Goal: Information Seeking & Learning: Find contact information

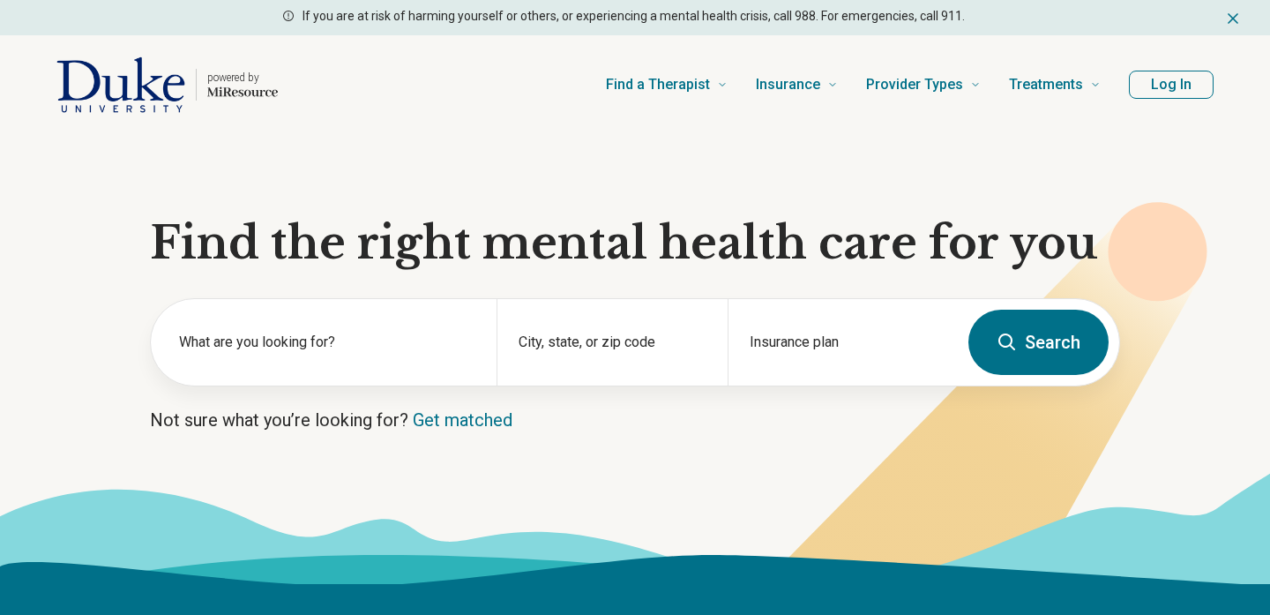
scroll to position [60, 0]
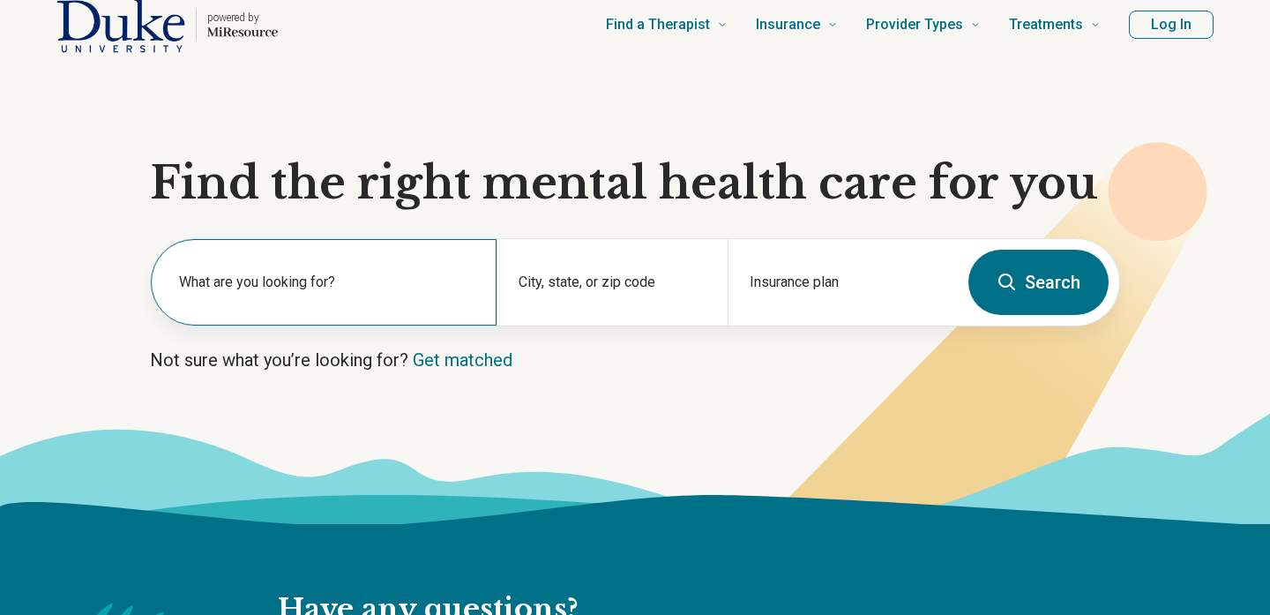
click at [363, 281] on label "What are you looking for?" at bounding box center [327, 282] width 296 height 21
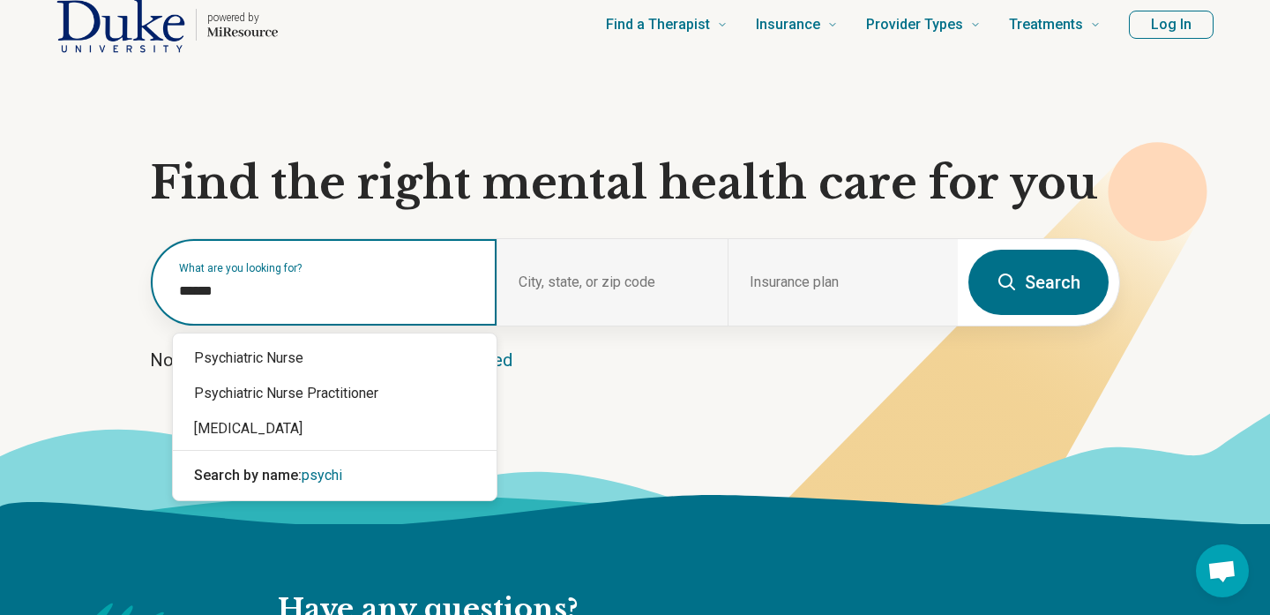
type input "*******"
click at [323, 445] on div "[MEDICAL_DATA]" at bounding box center [335, 428] width 324 height 35
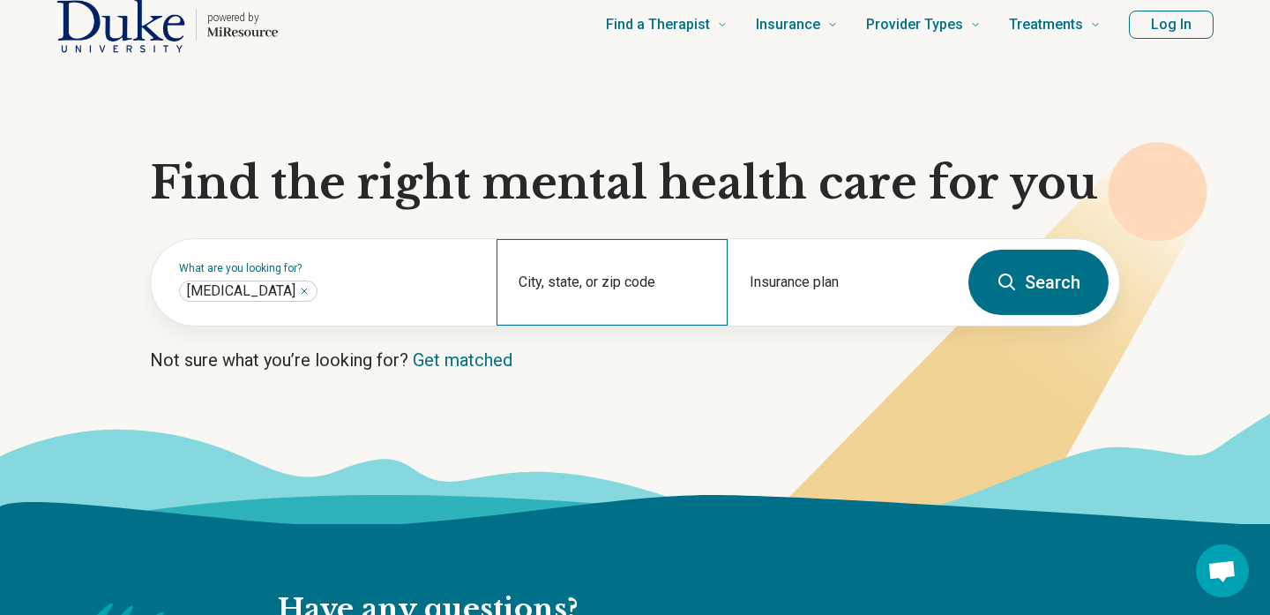
click at [590, 266] on div "City, state, or zip code" at bounding box center [611, 282] width 230 height 86
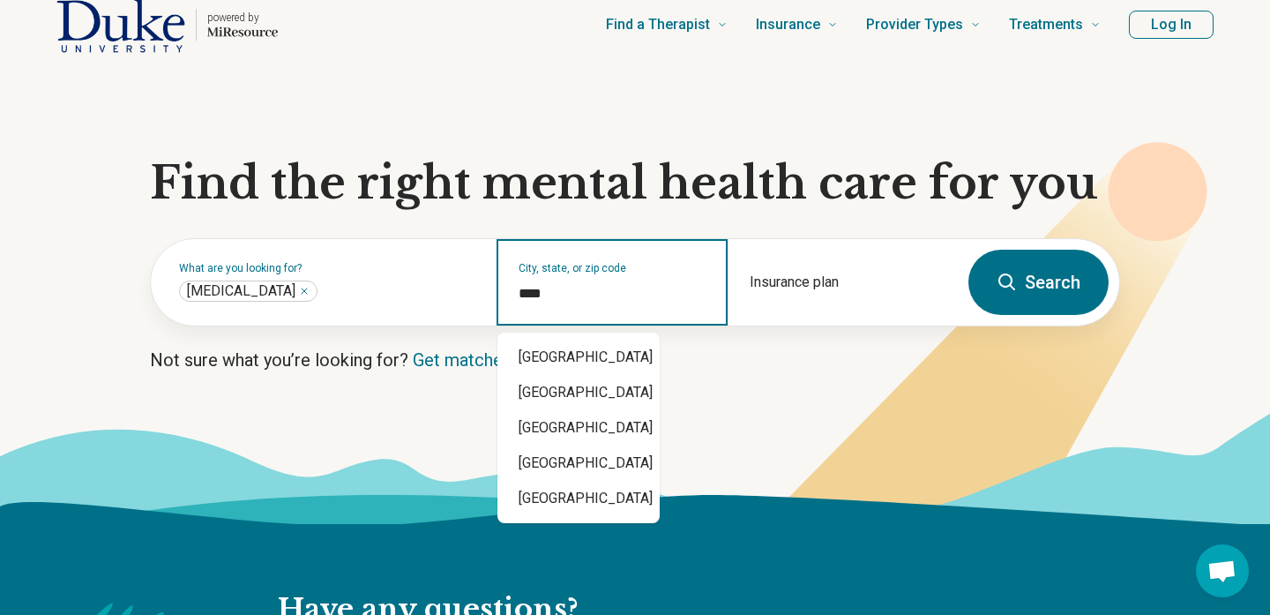
type input "*****"
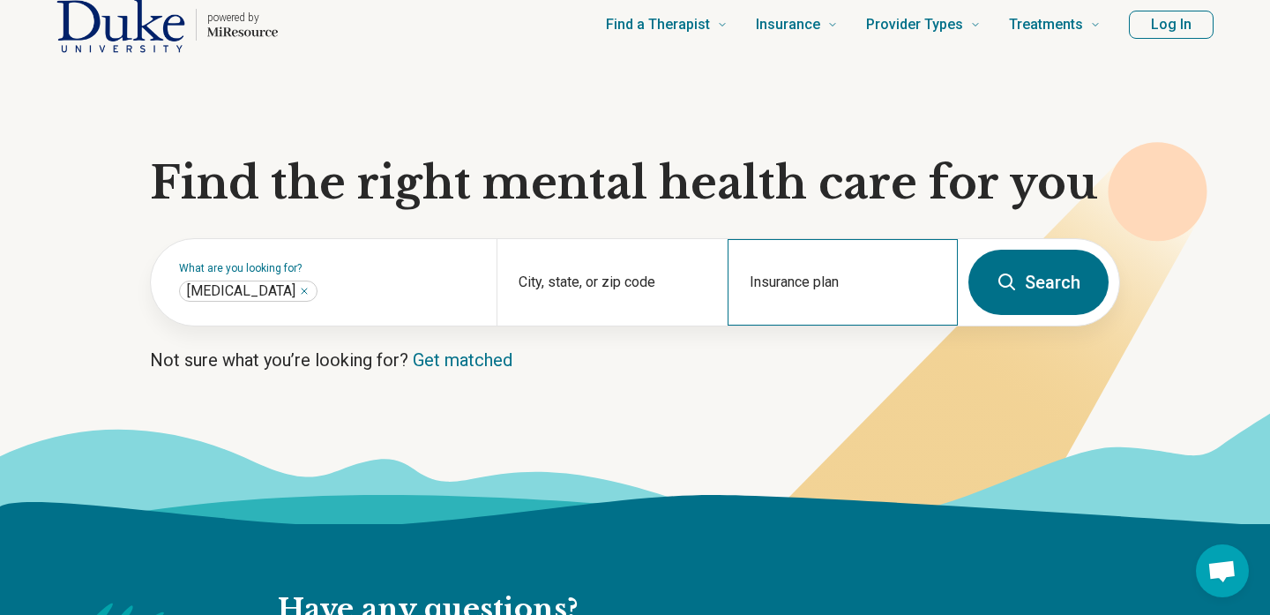
click at [831, 279] on div "Insurance plan" at bounding box center [842, 282] width 230 height 86
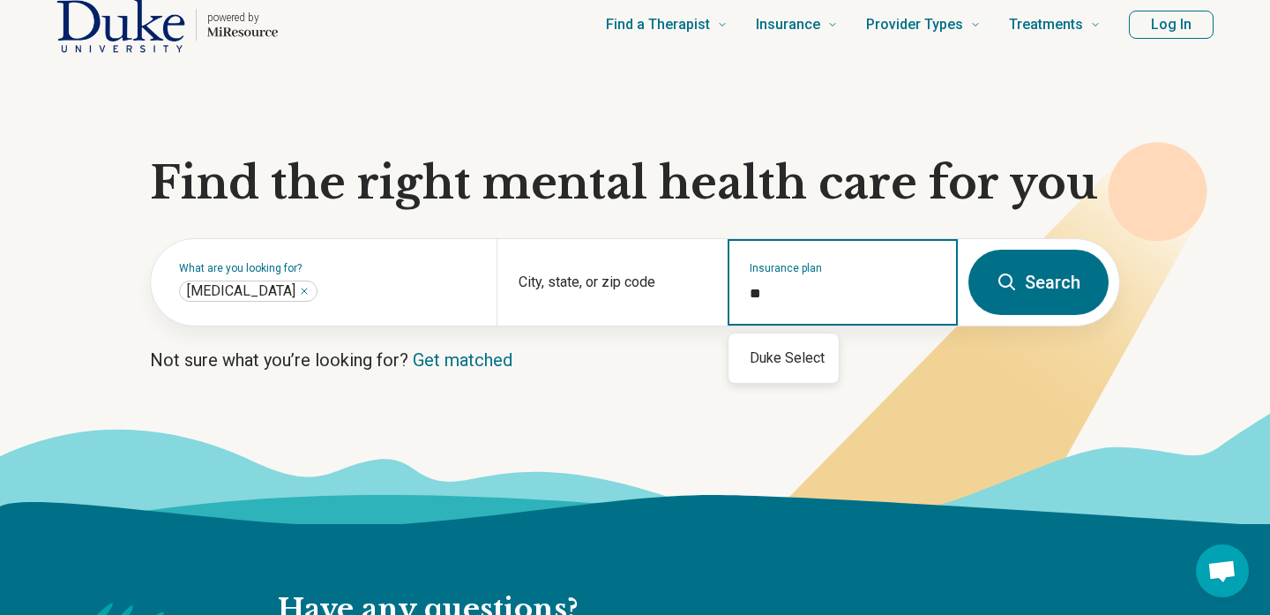
type input "*"
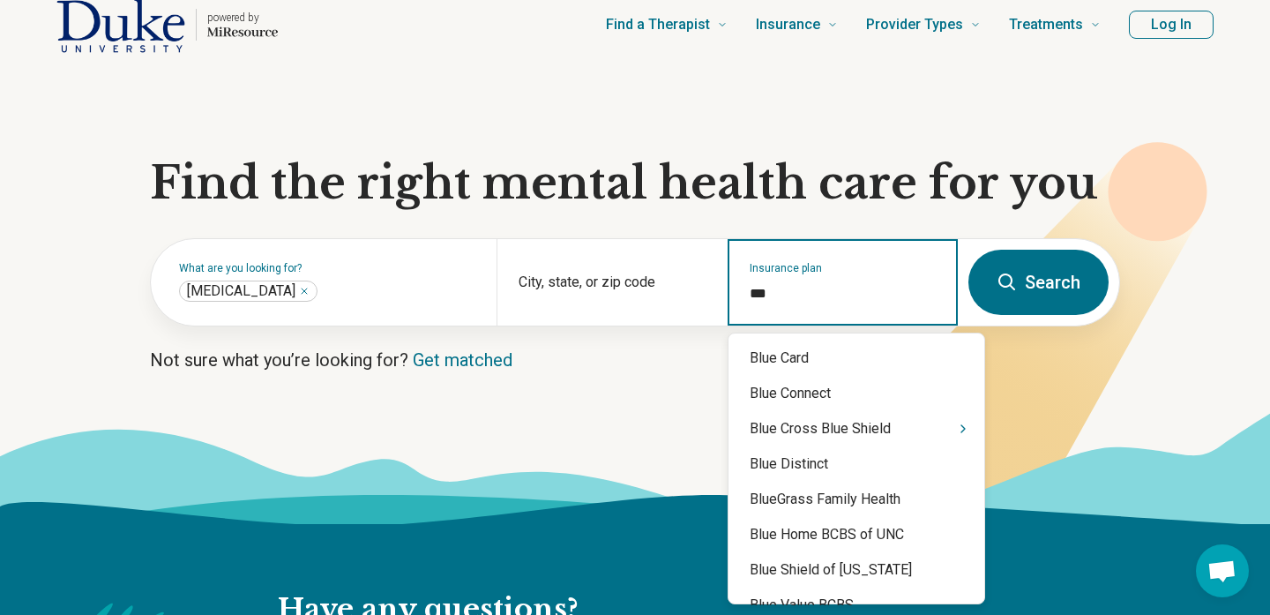
type input "****"
click at [956, 430] on icon "Suggestions" at bounding box center [963, 428] width 14 height 14
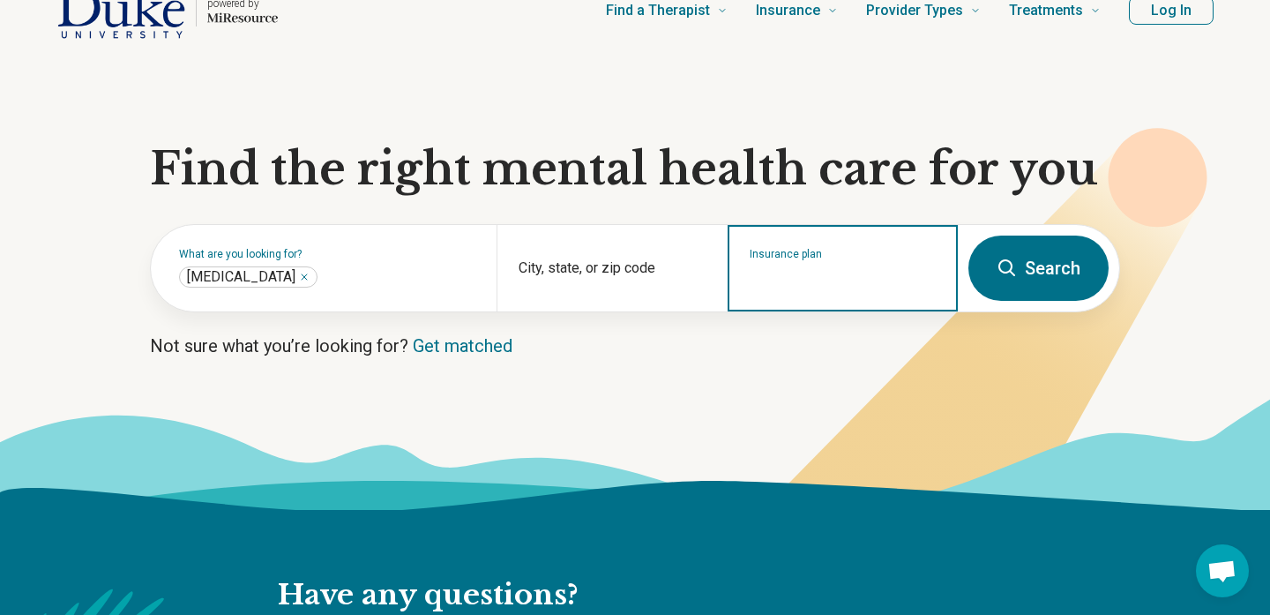
scroll to position [19, 0]
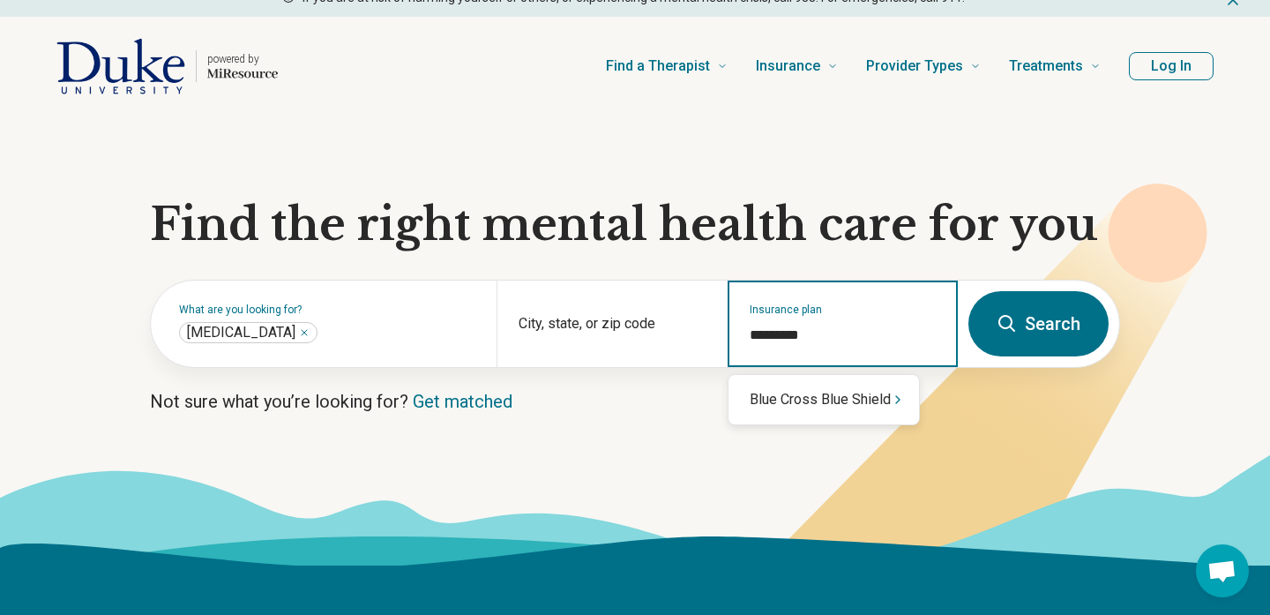
type input "**********"
click at [900, 399] on icon "Suggestions" at bounding box center [898, 399] width 14 height 14
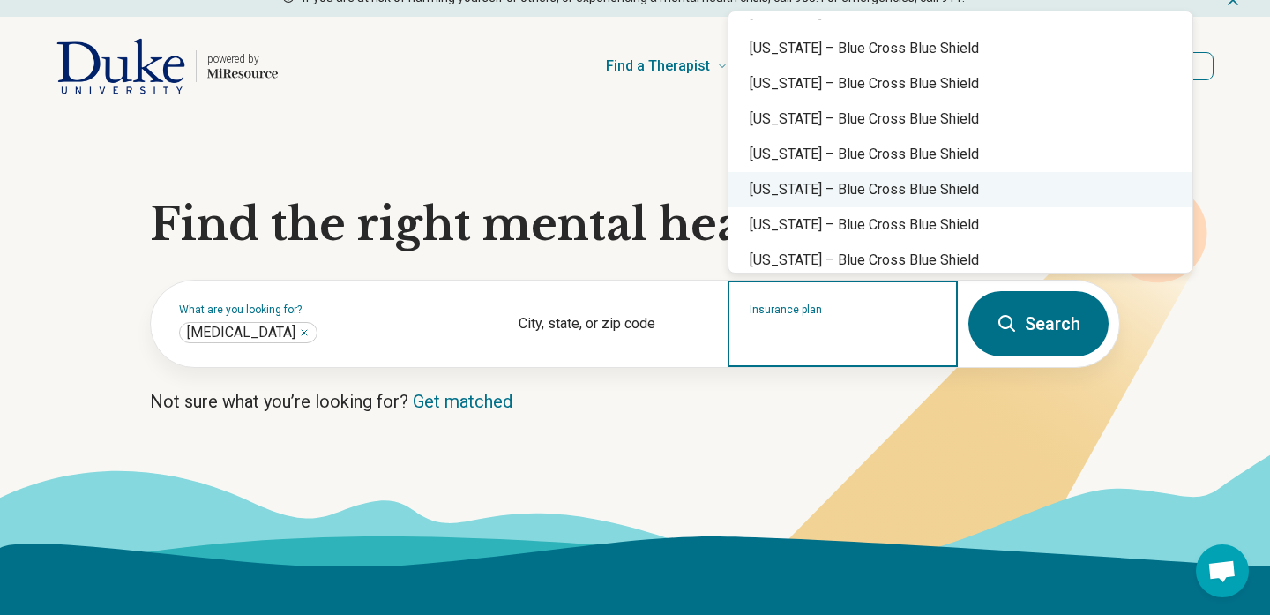
scroll to position [972, 0]
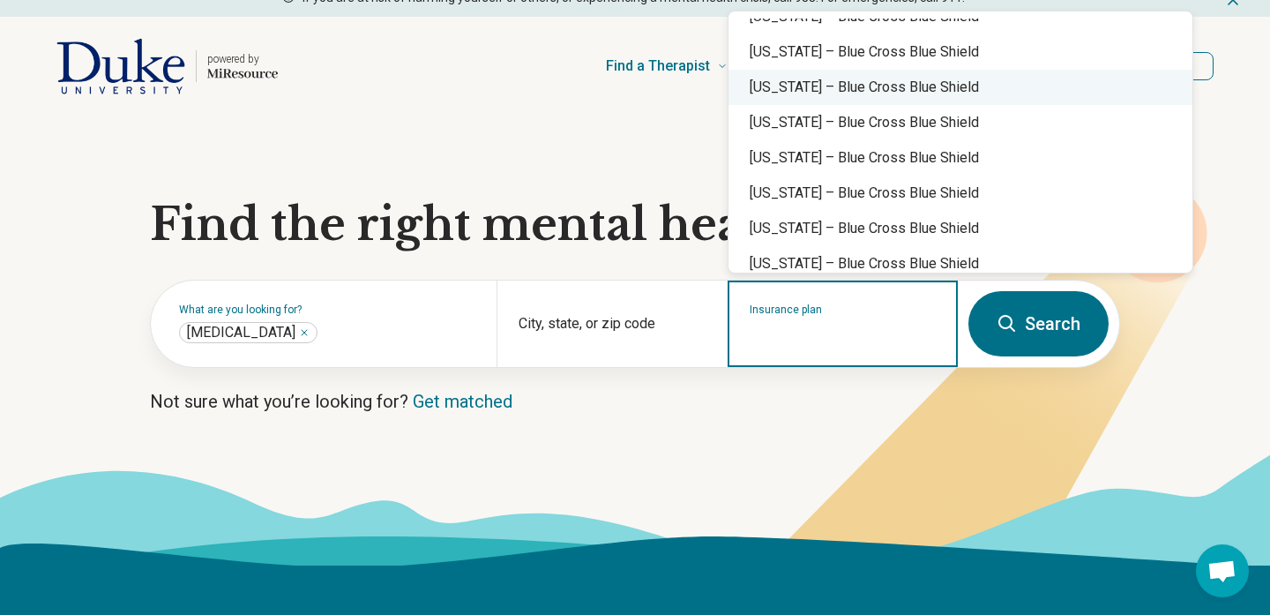
click at [935, 77] on div "[US_STATE] – Blue Cross Blue Shield" at bounding box center [960, 87] width 464 height 35
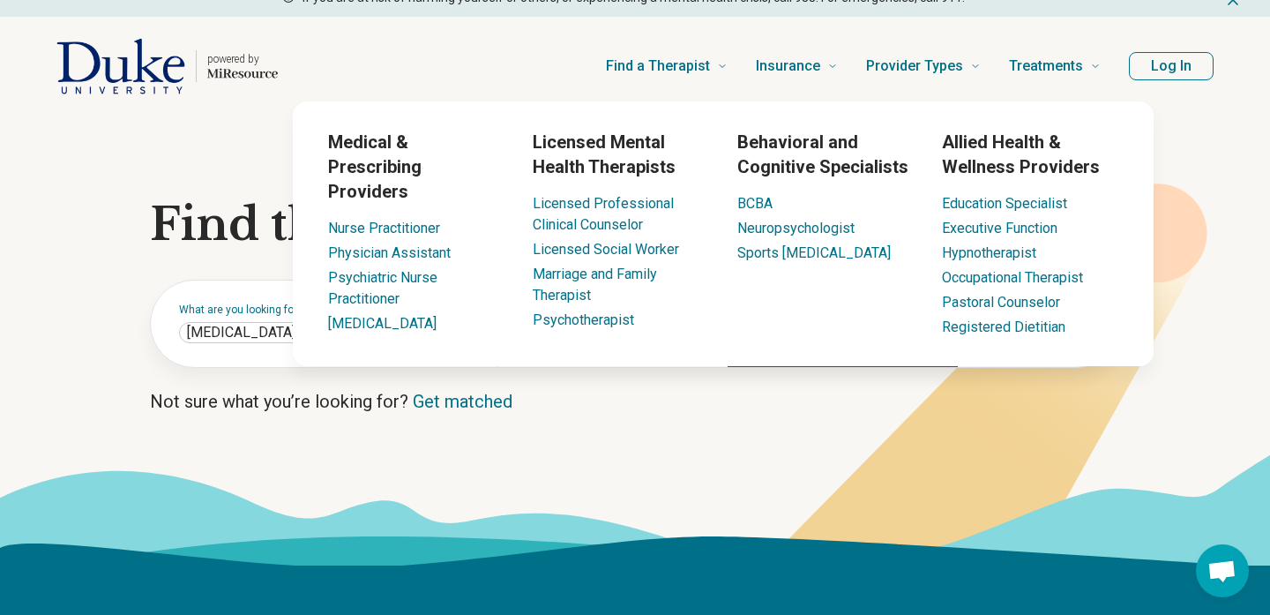
type input "**********"
click at [890, 453] on icon at bounding box center [635, 509] width 1270 height 112
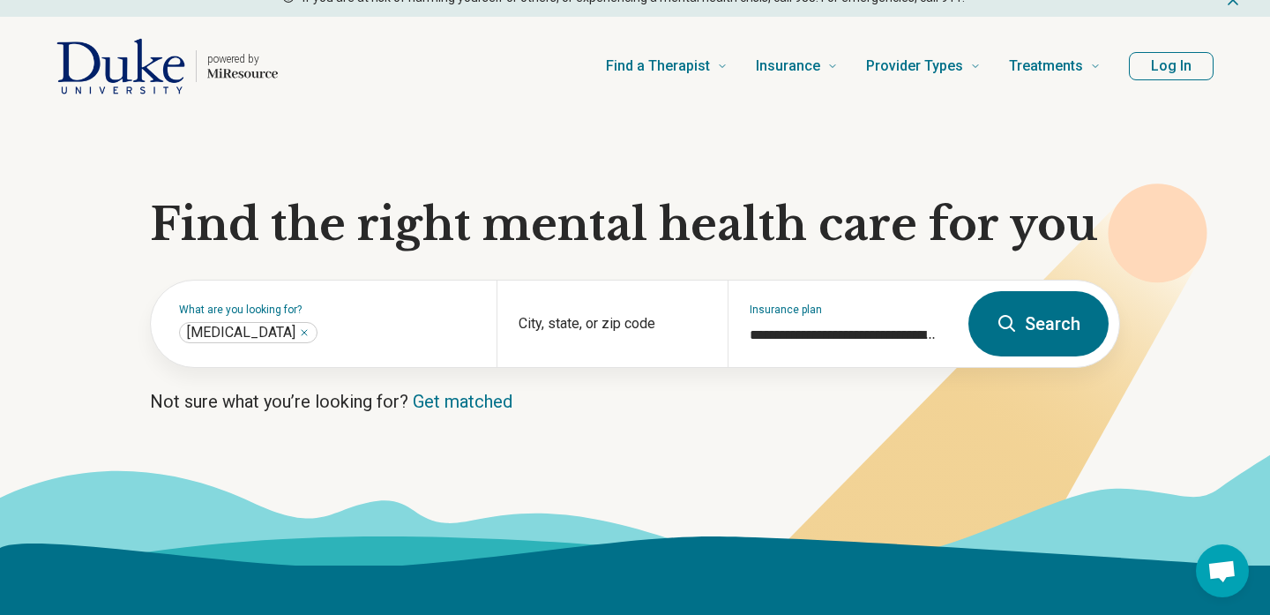
click at [1043, 311] on button "Search" at bounding box center [1038, 323] width 140 height 65
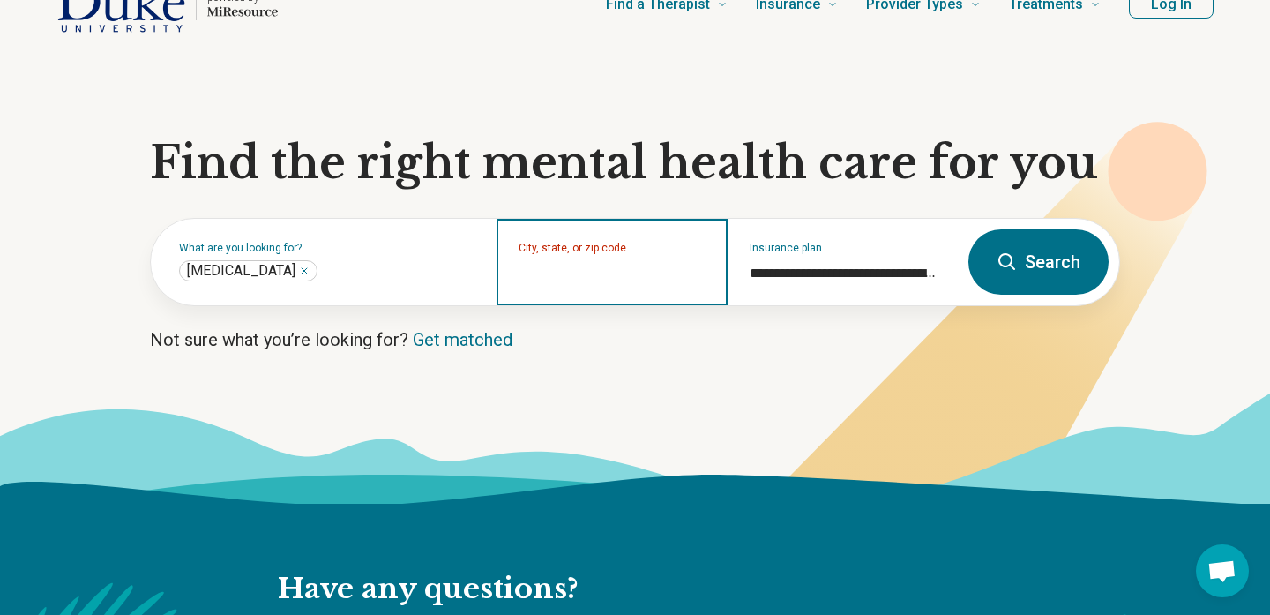
scroll to position [156, 0]
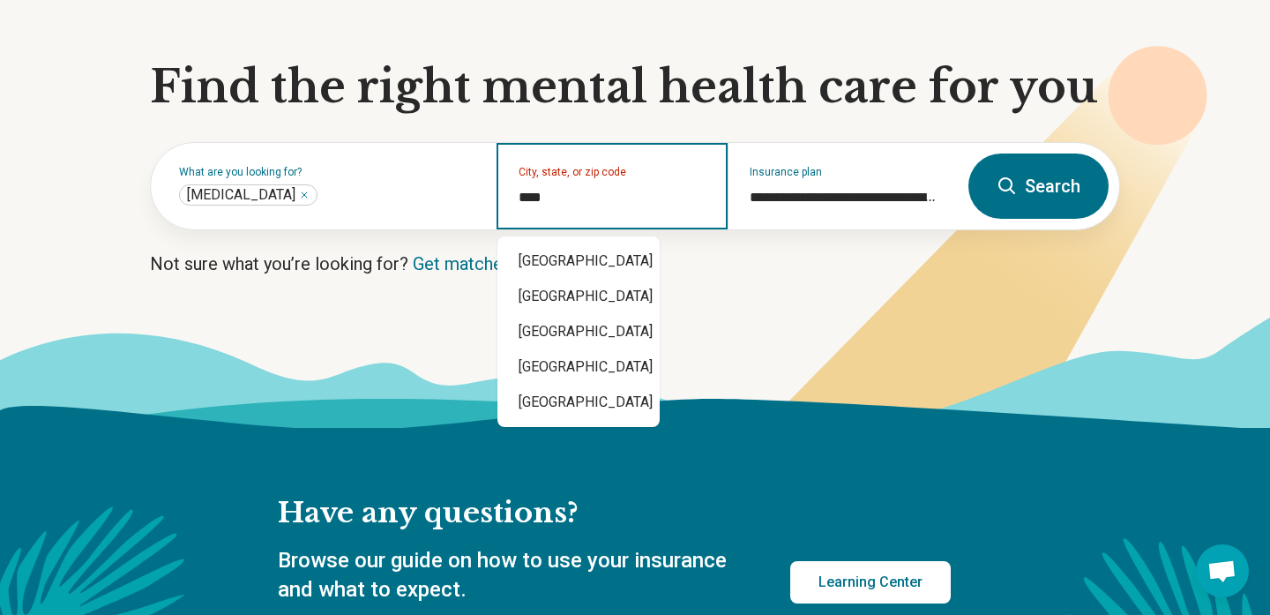
type input "*****"
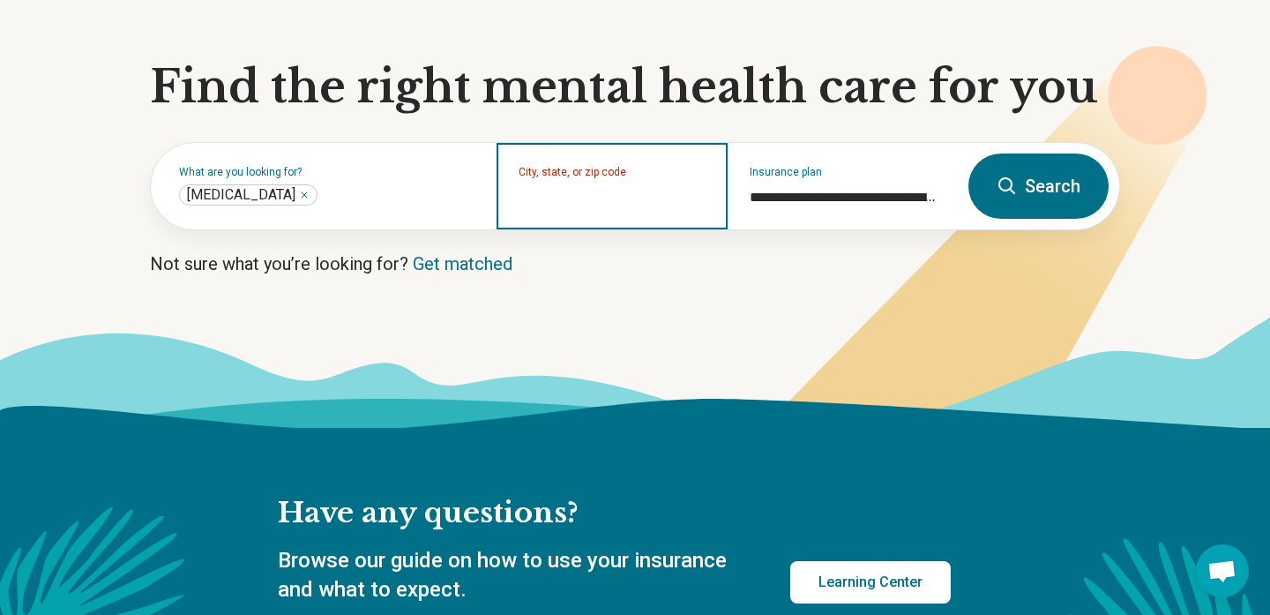
click at [573, 205] on input "City, state, or zip code" at bounding box center [611, 197] width 187 height 21
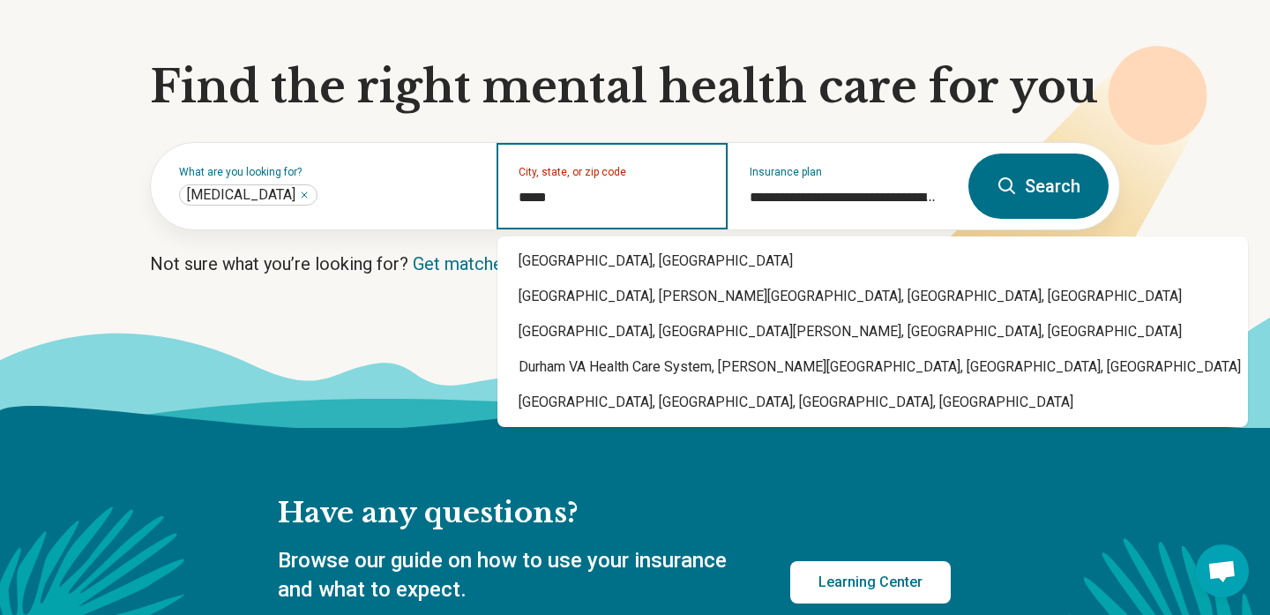
type input "******"
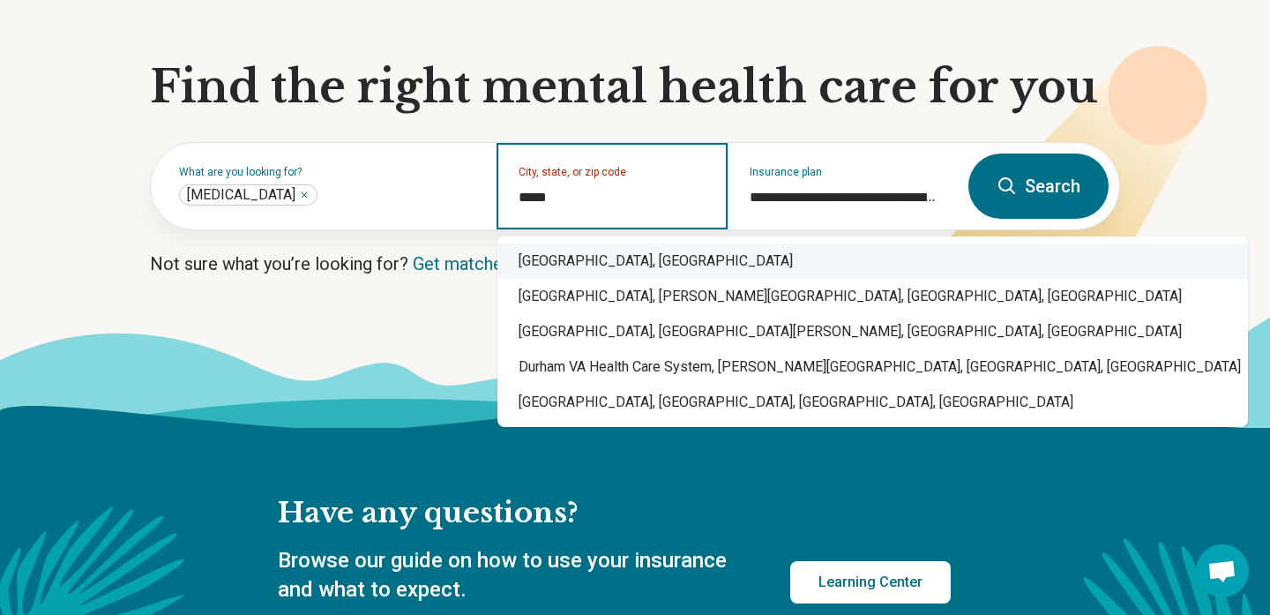
click at [574, 251] on div "[GEOGRAPHIC_DATA], [GEOGRAPHIC_DATA]" at bounding box center [872, 260] width 750 height 35
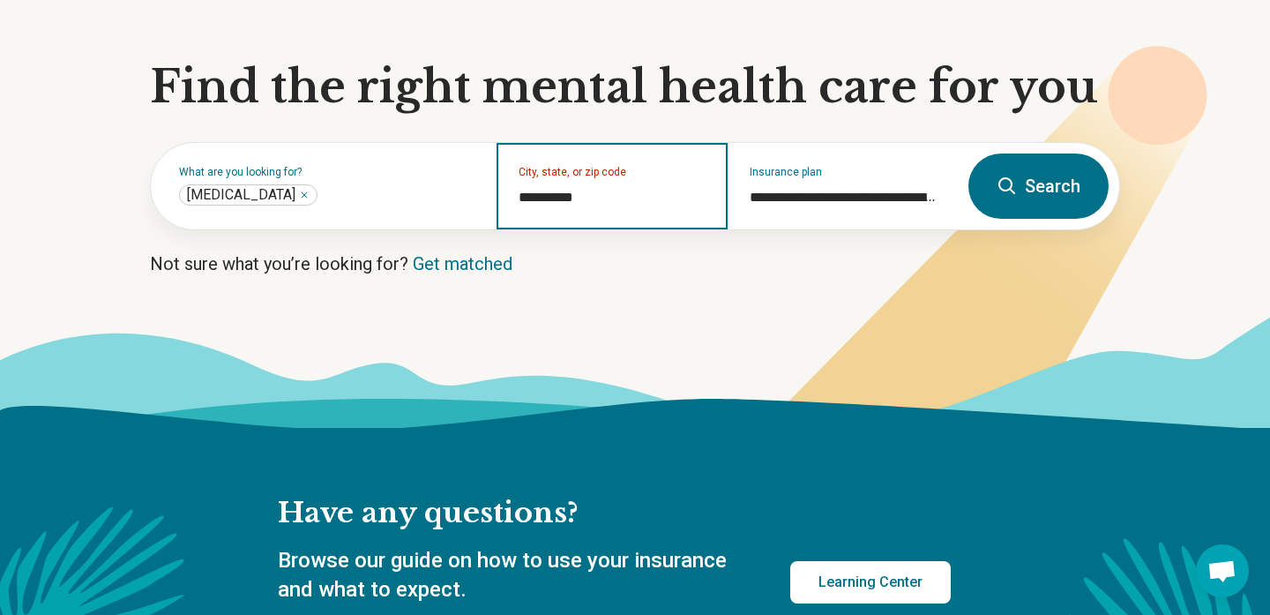
type input "**********"
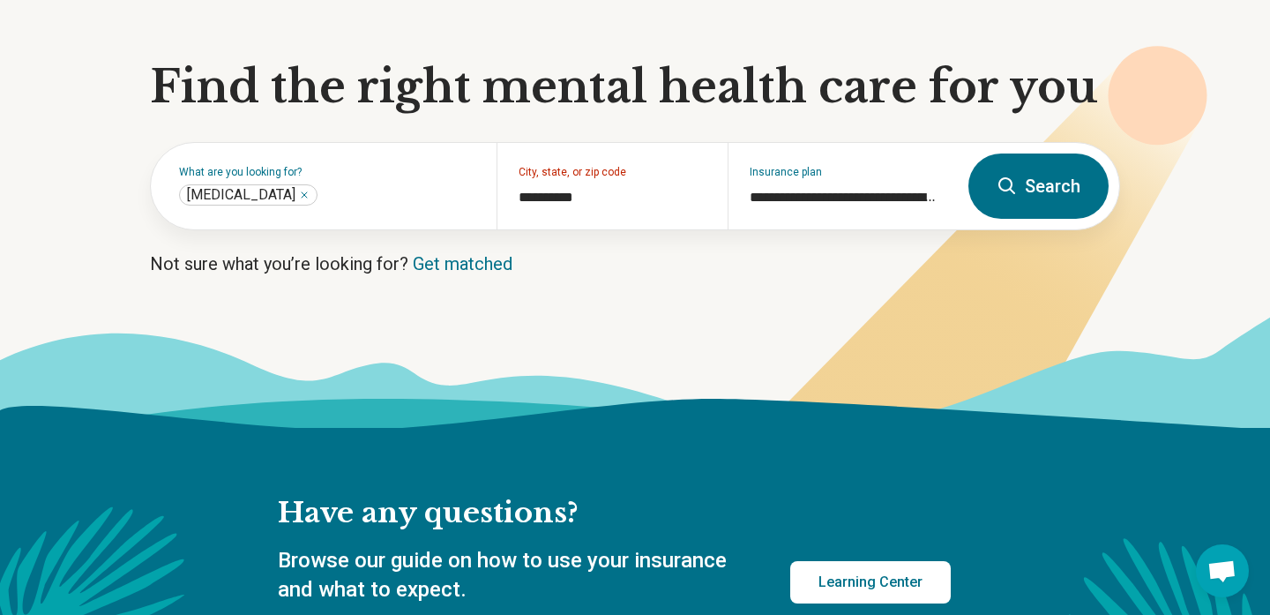
click at [1042, 190] on button "Search" at bounding box center [1038, 185] width 140 height 65
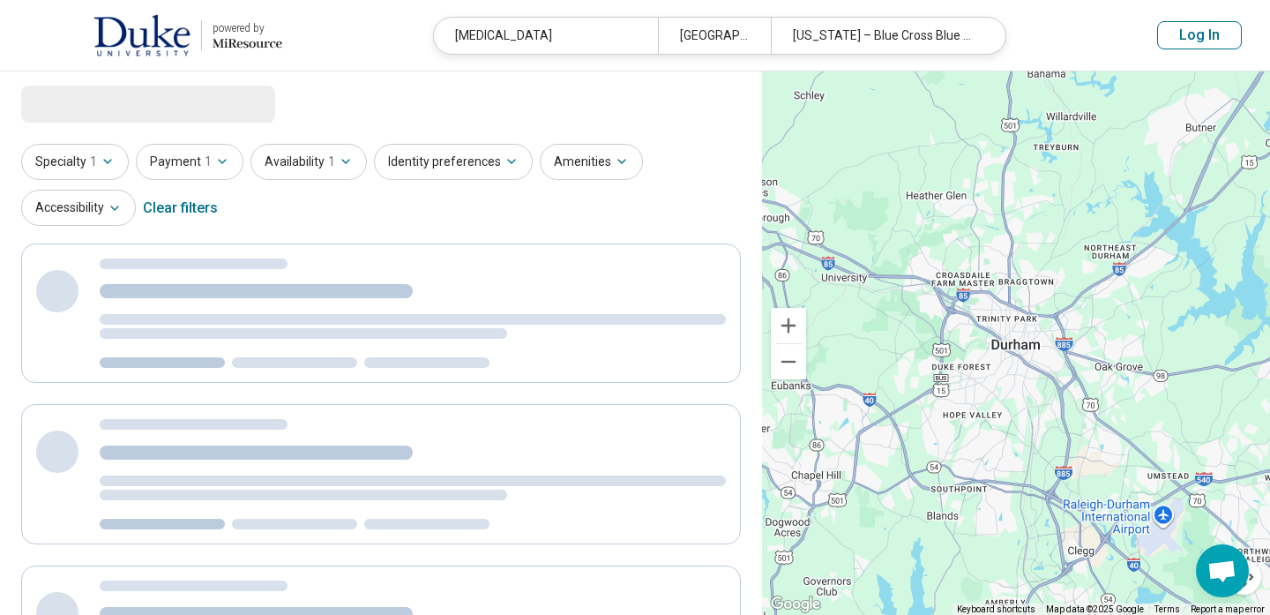
select select "***"
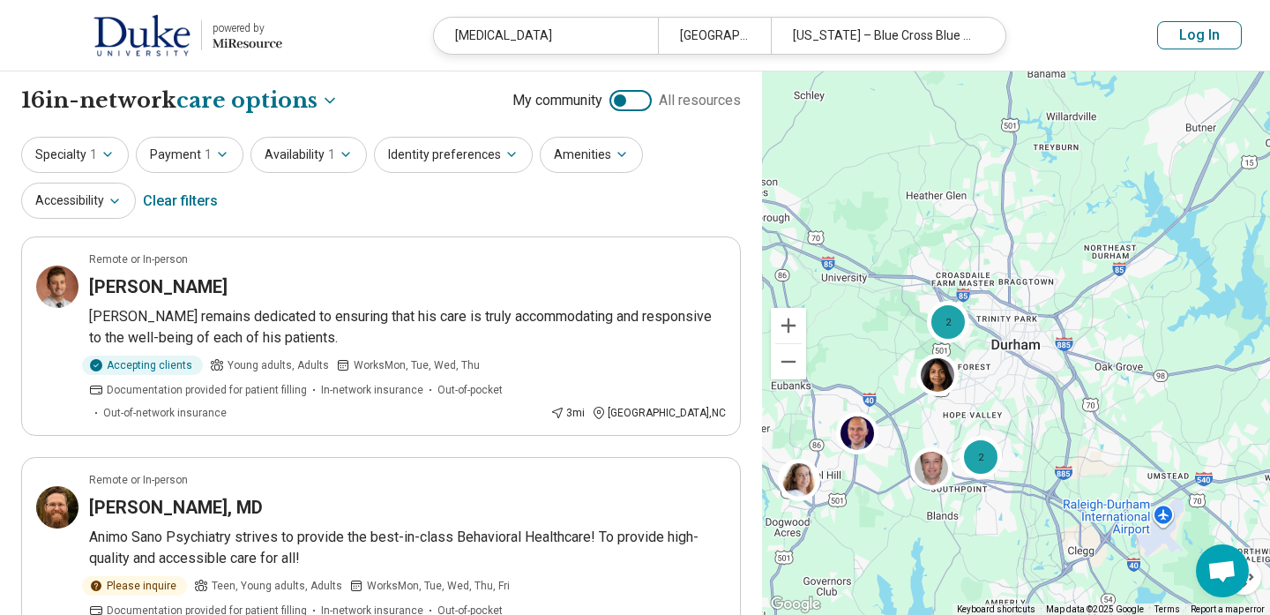
click at [400, 220] on div "Specialty 1 Payment 1 Availability 1 Identity preferences Amenities Accessibili…" at bounding box center [381, 180] width 720 height 86
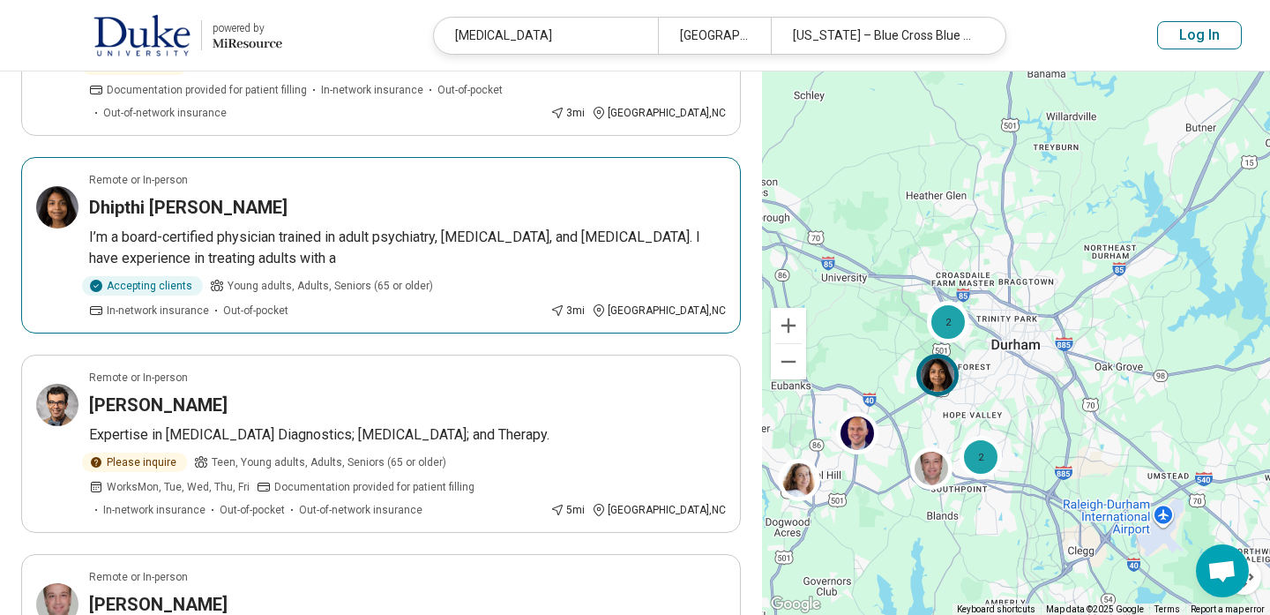
scroll to position [534, 0]
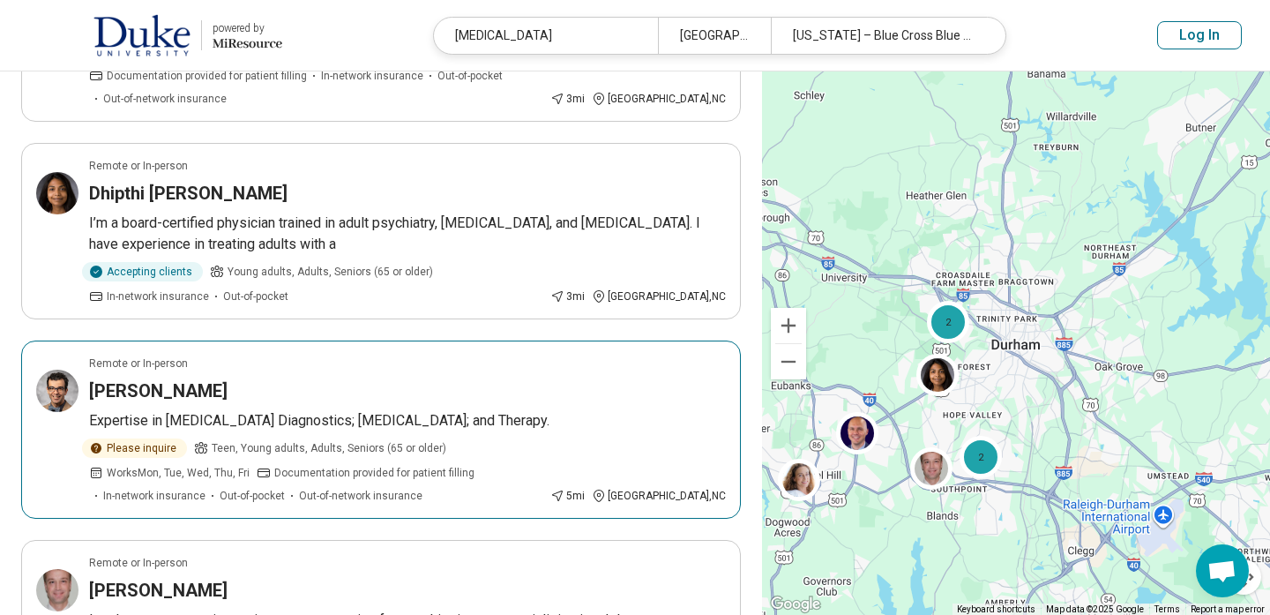
click at [161, 390] on h3 "[PERSON_NAME]" at bounding box center [158, 390] width 138 height 25
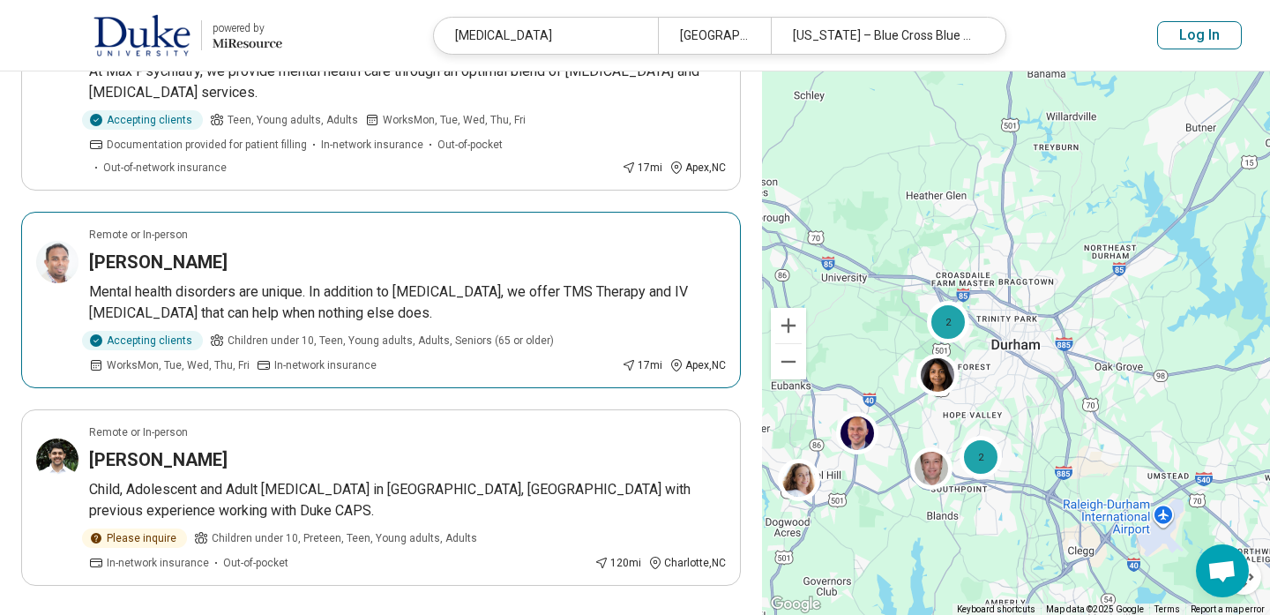
scroll to position [2129, 0]
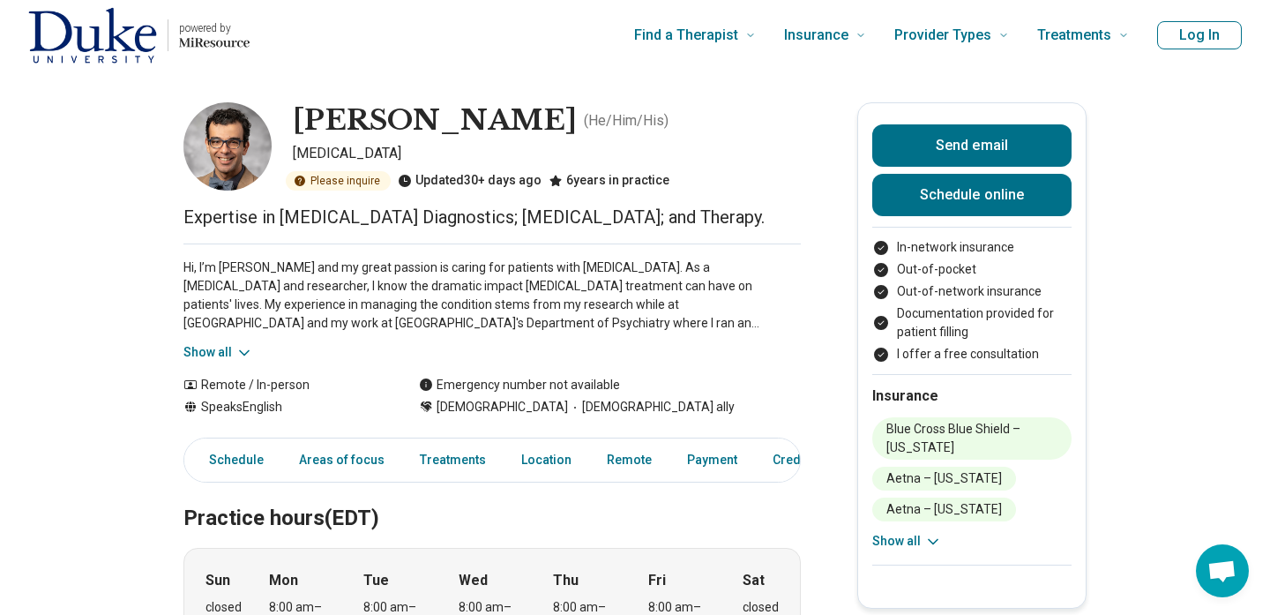
click at [670, 330] on p "Hi, I’m Mina and my great passion is caring for patients with ADHD. As a psychi…" at bounding box center [491, 295] width 617 height 74
click at [593, 315] on p "Hi, I’m Mina and my great passion is caring for patients with ADHD. As a psychi…" at bounding box center [491, 295] width 617 height 74
click at [902, 543] on button "Show all" at bounding box center [907, 541] width 70 height 19
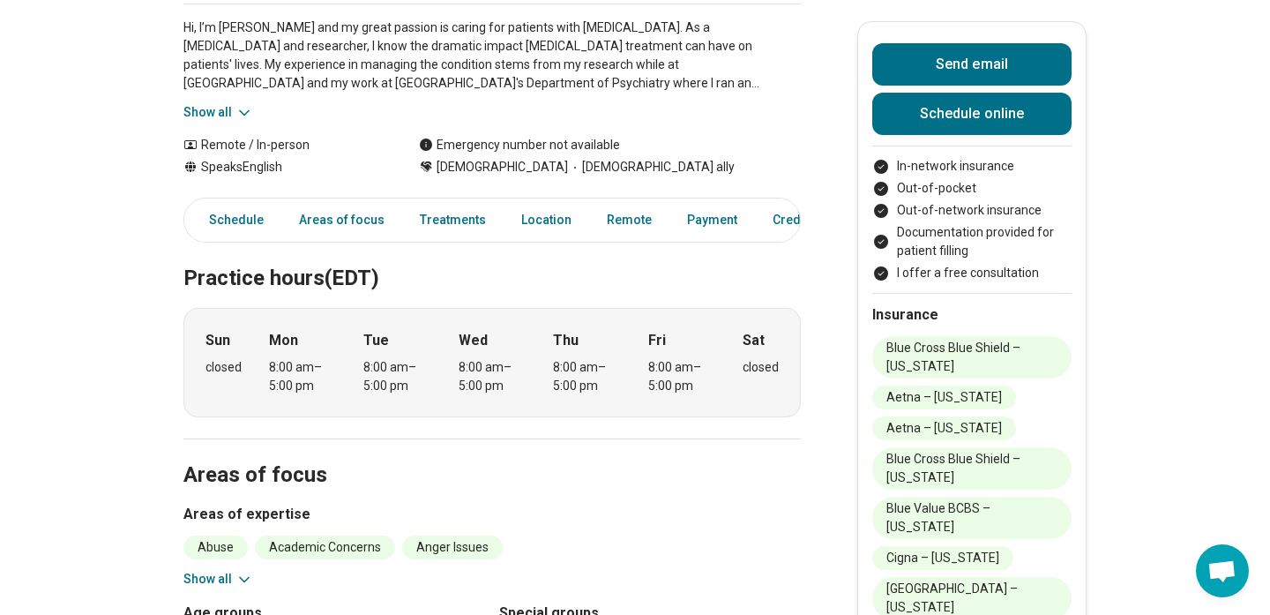
scroll to position [282, 0]
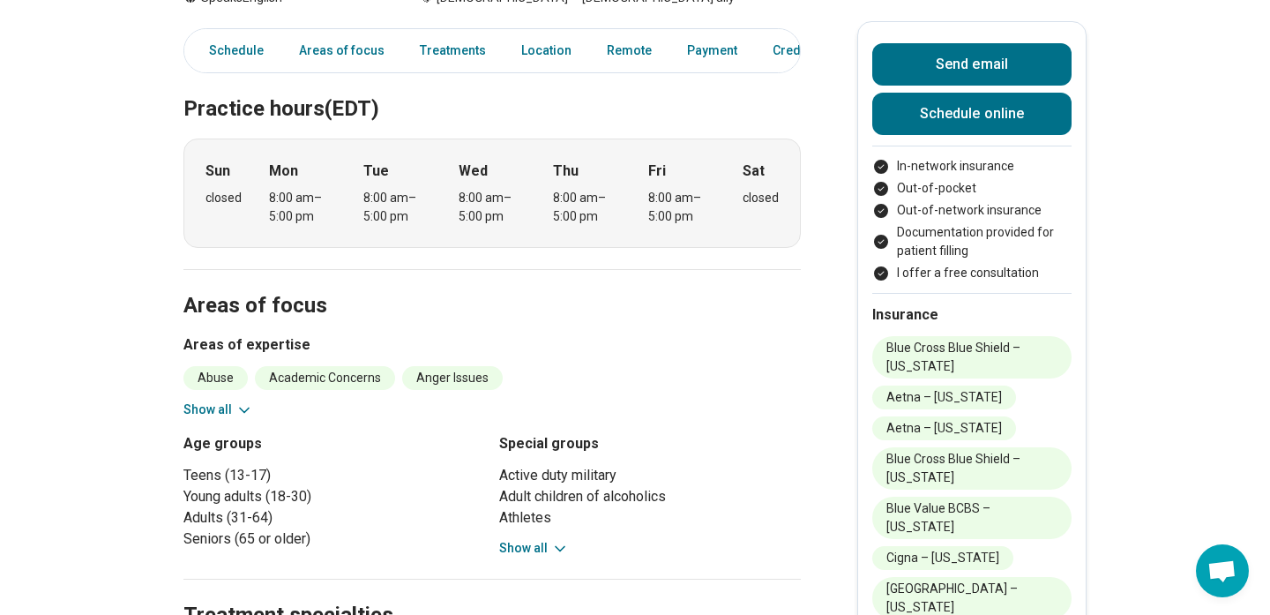
click at [356, 460] on div "Age groups Teens (13-17) Young adults (18-30) Adults (31-64) Seniors (65 or old…" at bounding box center [334, 495] width 302 height 124
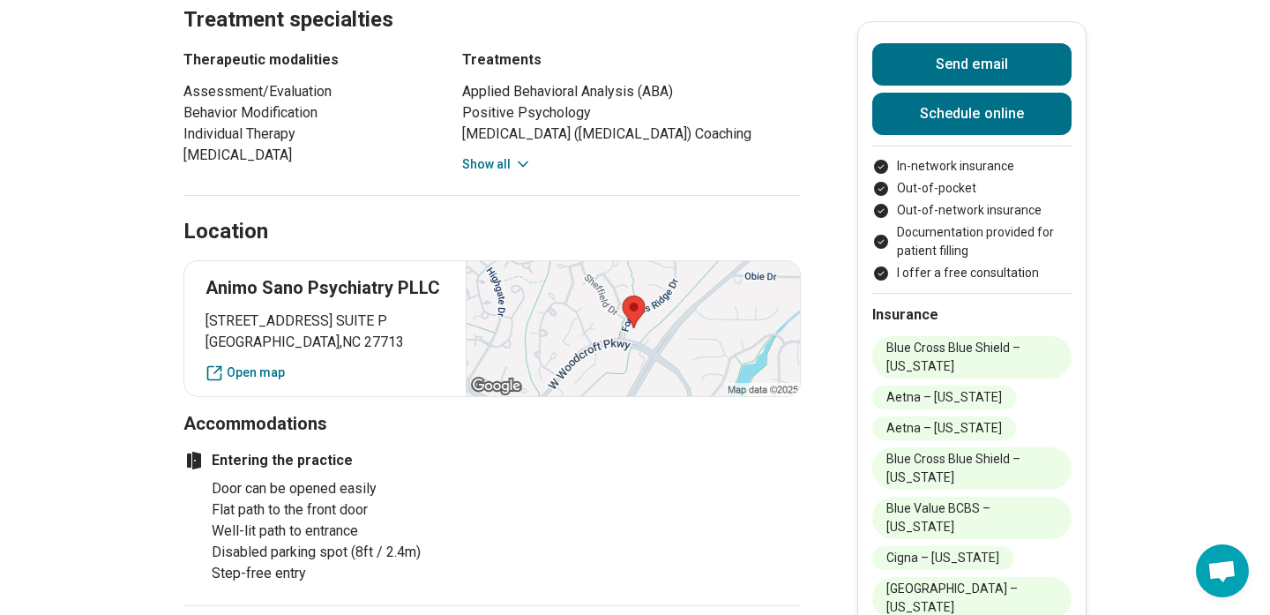
scroll to position [1041, 0]
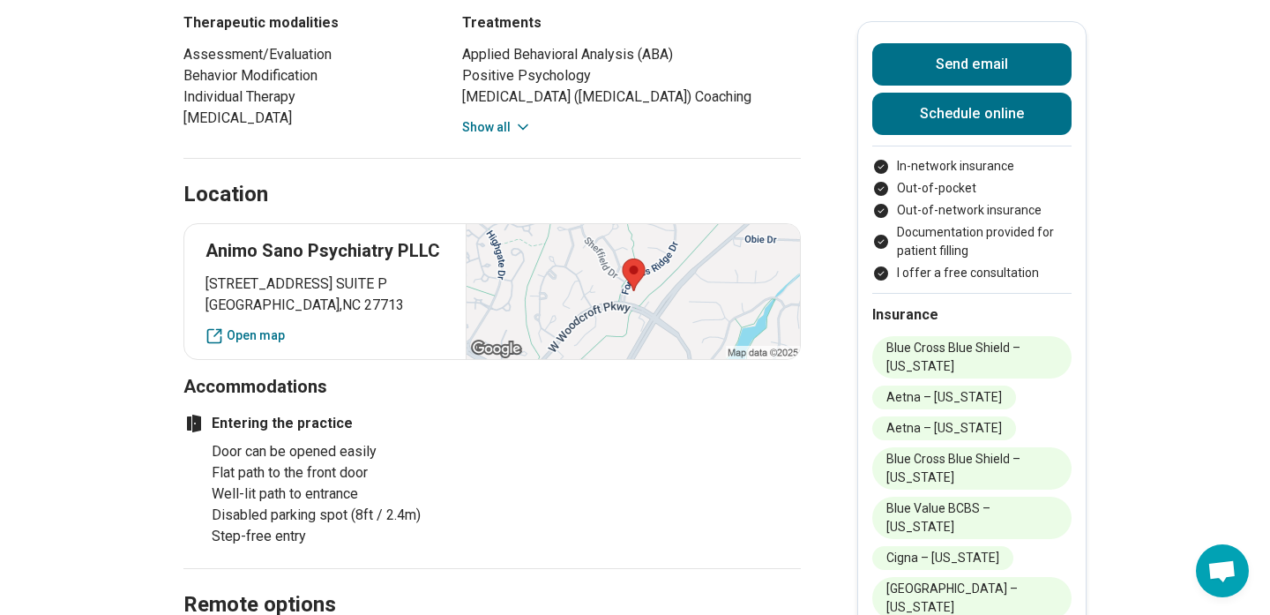
click at [0, 428] on main "Mina Boazak ( He/Him/His ) Psychiatrist Please inquire Updated 30+ days ago 6 y…" at bounding box center [635, 374] width 1270 height 2691
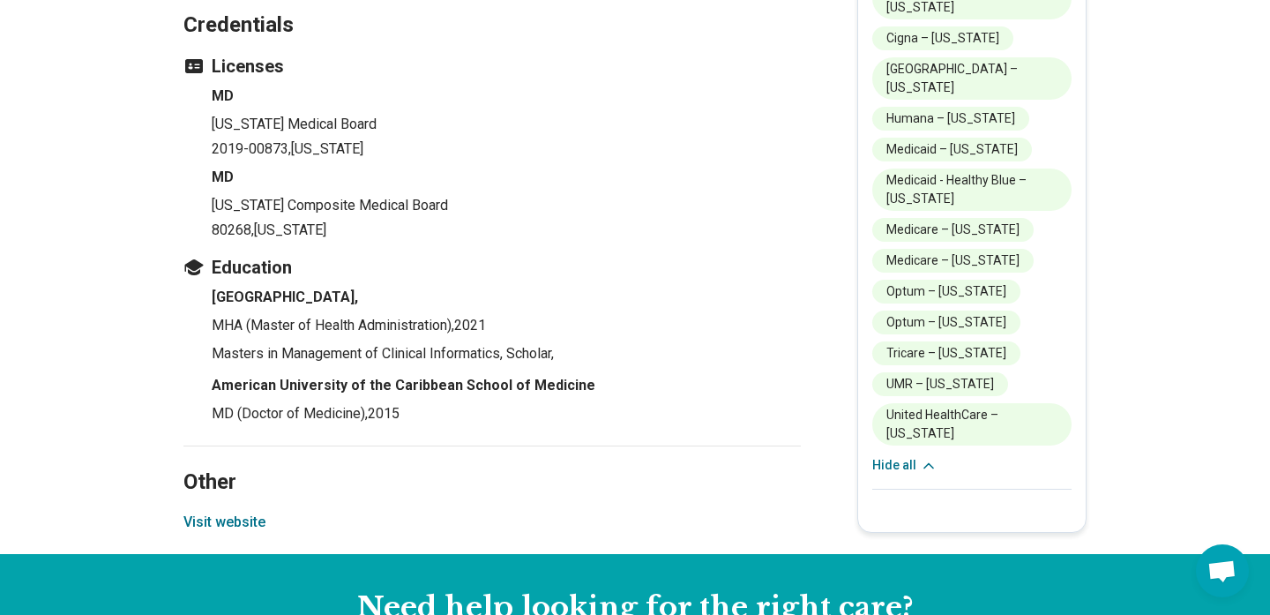
scroll to position [2204, 0]
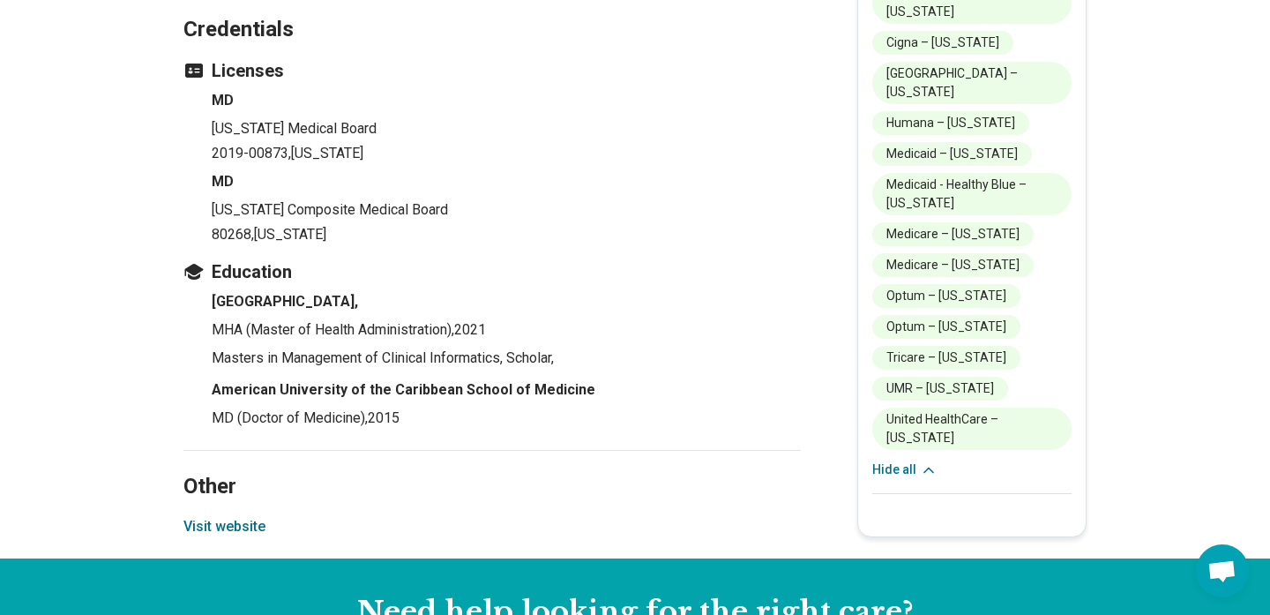
click at [531, 164] on p "2019-00873 , North Carolina" at bounding box center [506, 153] width 589 height 21
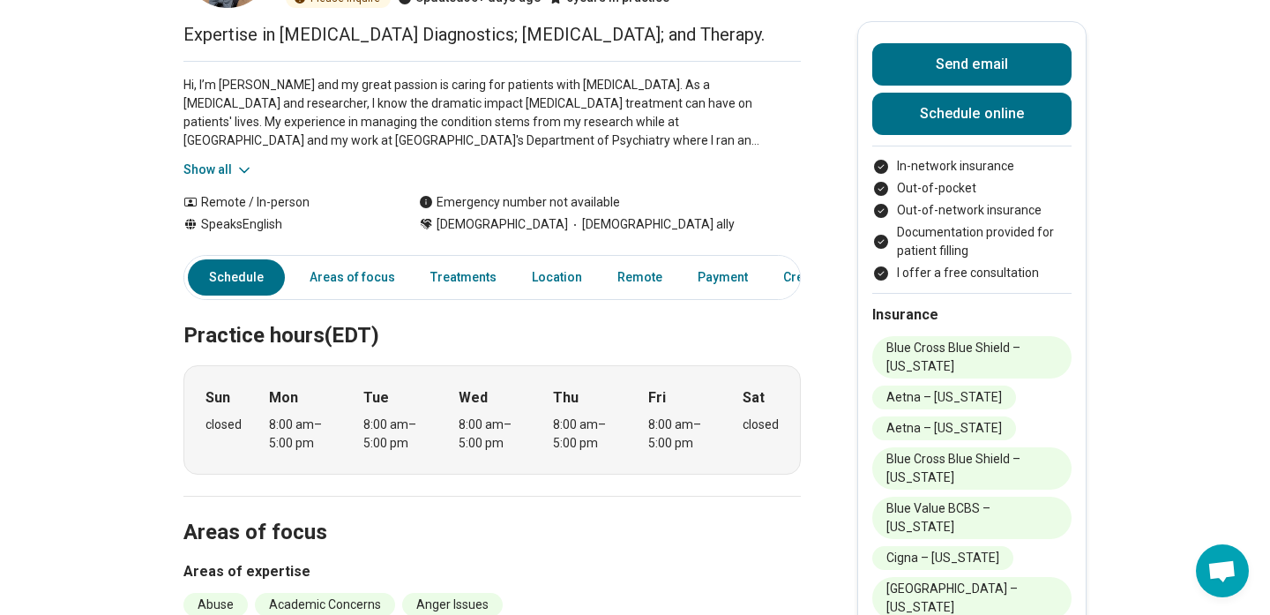
scroll to position [0, 0]
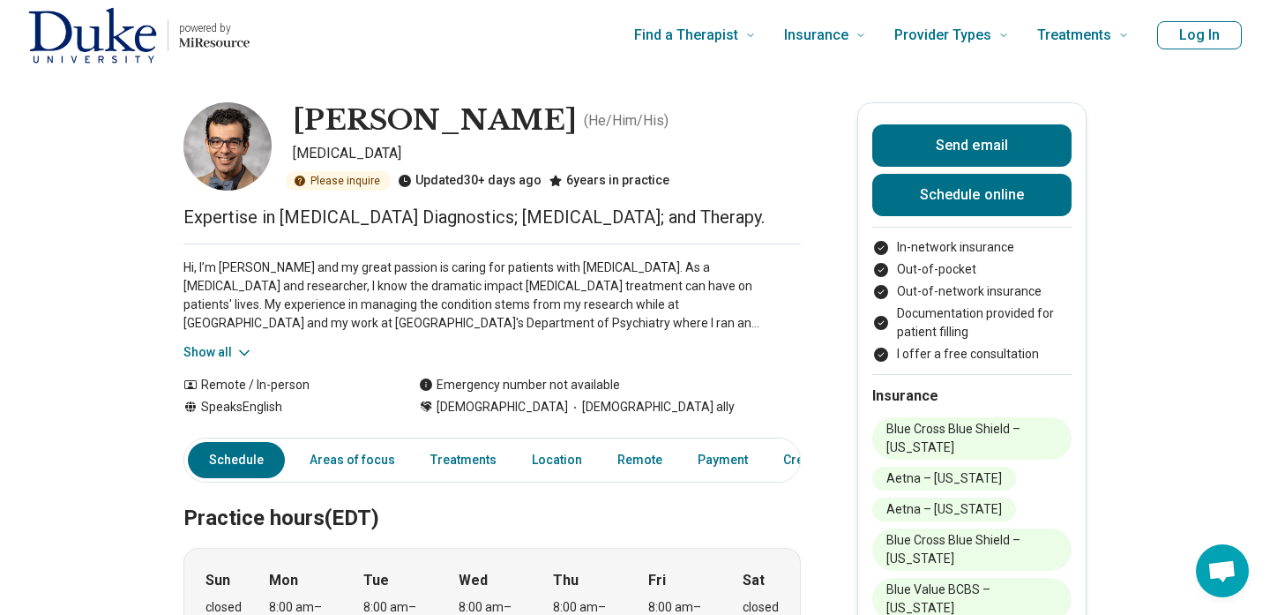
click at [625, 329] on p "Hi, I’m Mina and my great passion is caring for patients with ADHD. As a psychi…" at bounding box center [491, 295] width 617 height 74
click at [682, 310] on p "Hi, I’m Mina and my great passion is caring for patients with ADHD. As a psychi…" at bounding box center [491, 295] width 617 height 74
click at [561, 354] on div "Hi, I’m Mina and my great passion is caring for patients with ADHD. As a psychi…" at bounding box center [491, 302] width 617 height 118
click at [540, 286] on p "Hi, I’m Mina and my great passion is caring for patients with ADHD. As a psychi…" at bounding box center [491, 295] width 617 height 74
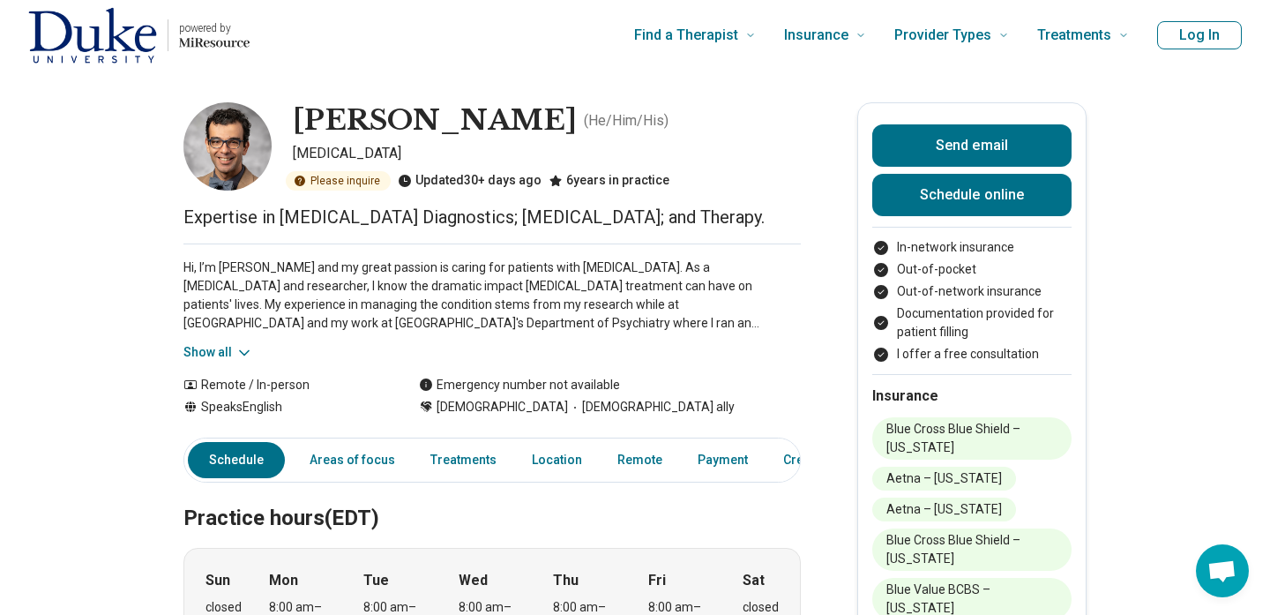
click at [731, 315] on p "Hi, I’m Mina and my great passion is caring for patients with ADHD. As a psychi…" at bounding box center [491, 295] width 617 height 74
click at [221, 354] on button "Show all" at bounding box center [218, 352] width 70 height 19
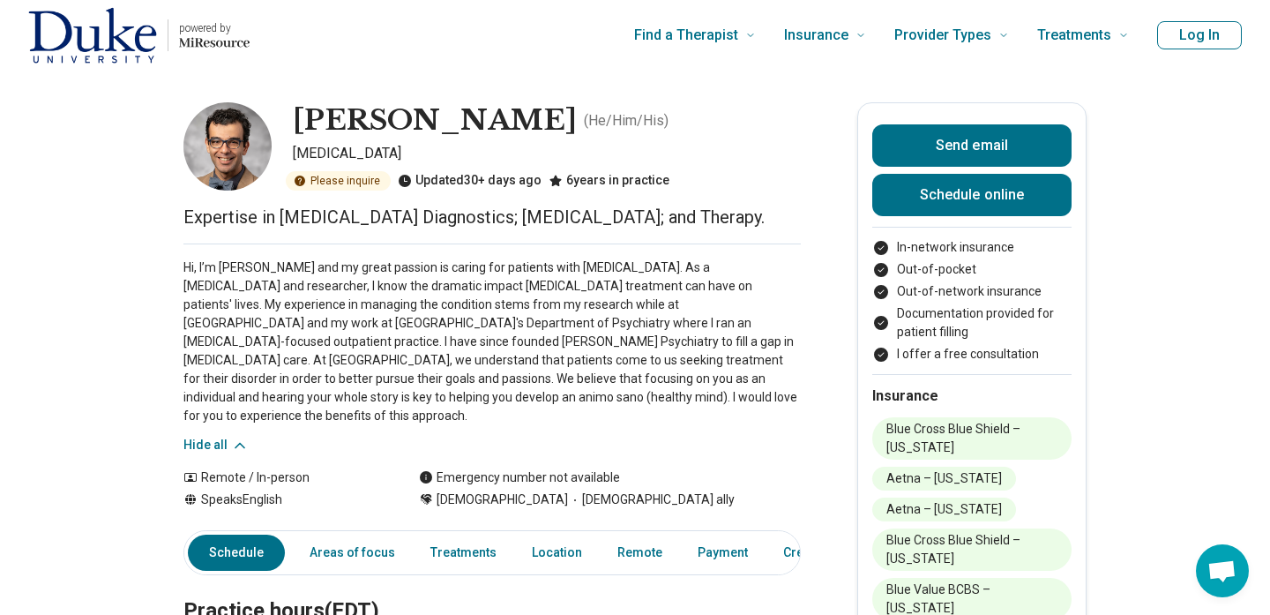
click at [357, 321] on p "Hi, I’m Mina and my great passion is caring for patients with ADHD. As a psychi…" at bounding box center [491, 341] width 617 height 167
click at [423, 380] on p "Hi, I’m Mina and my great passion is caring for patients with ADHD. As a psychi…" at bounding box center [491, 341] width 617 height 167
